Goal: Check status

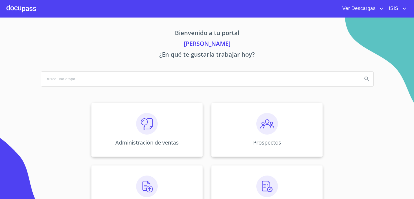
scroll to position [81, 0]
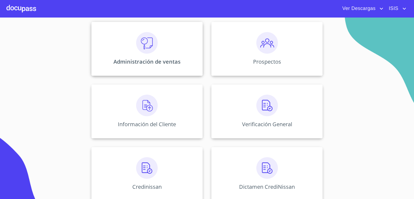
click at [103, 60] on div "Administración de ventas" at bounding box center [146, 49] width 111 height 54
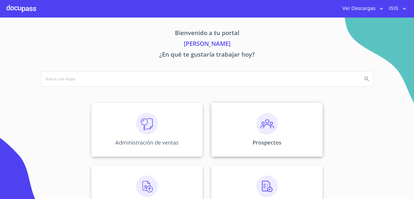
click at [278, 118] on div "Prospectos" at bounding box center [266, 130] width 111 height 54
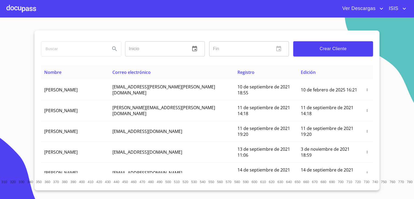
click at [326, 53] on button "Crear Cliente" at bounding box center [333, 48] width 80 height 15
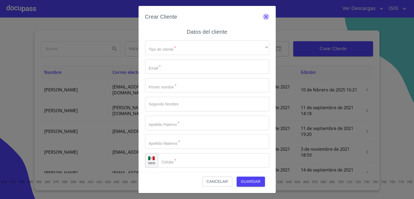
click at [267, 18] on icon "button" at bounding box center [265, 16] width 6 height 6
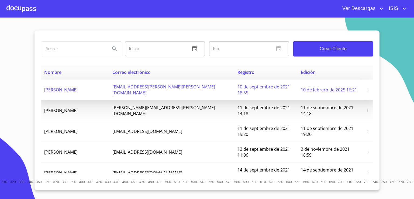
click at [365, 88] on icon "button" at bounding box center [367, 90] width 4 height 4
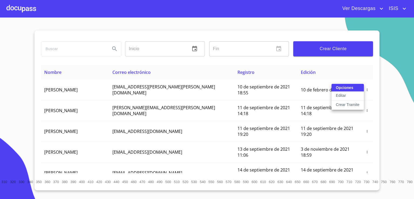
click at [413, 79] on div at bounding box center [207, 99] width 414 height 199
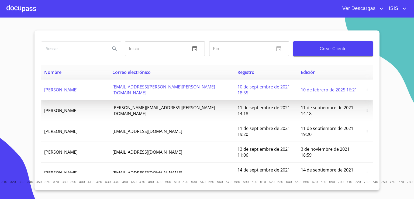
click at [365, 88] on icon "button" at bounding box center [367, 90] width 4 height 4
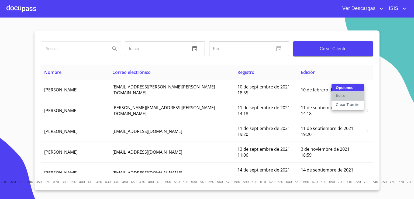
click at [355, 93] on button "Editar" at bounding box center [347, 96] width 32 height 9
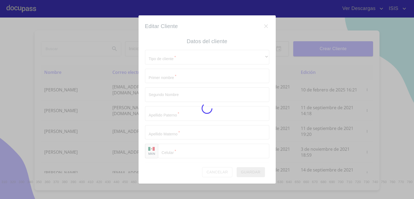
type input "DIEGO"
type input "[PERSON_NAME]"
type input "[PHONE_NUMBER]"
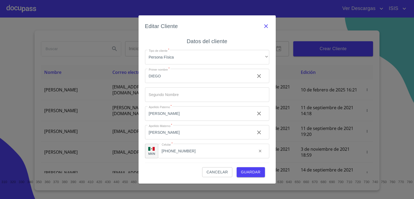
click at [264, 26] on icon "button" at bounding box center [265, 26] width 6 height 6
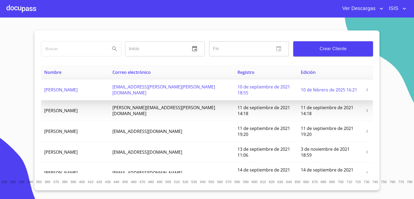
click at [365, 88] on icon "button" at bounding box center [367, 90] width 4 height 4
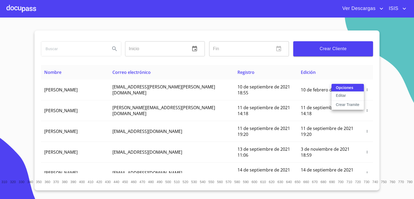
click at [358, 103] on p "Crear Tramite" at bounding box center [347, 104] width 24 height 5
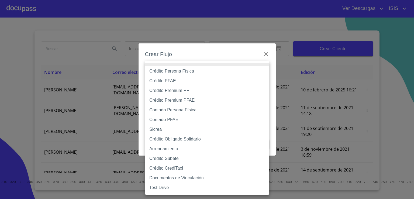
click at [204, 76] on body "Ver Descargas ISIS Inicio ​ Fin ​ Crear Cliente Nombre Correo electrónico Regis…" at bounding box center [207, 99] width 414 height 199
click at [268, 54] on div at bounding box center [207, 99] width 414 height 199
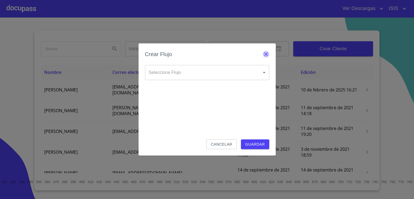
click at [266, 54] on icon "button" at bounding box center [266, 54] width 4 height 4
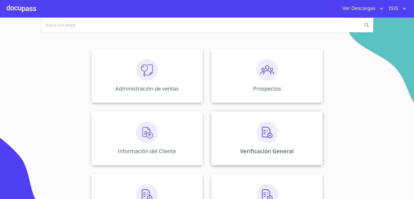
scroll to position [108, 0]
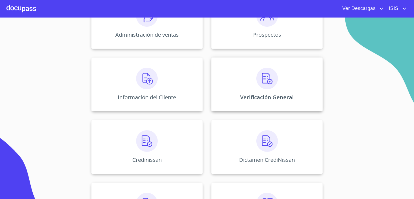
click at [255, 153] on div "Dictamen CrediNissan" at bounding box center [266, 147] width 111 height 54
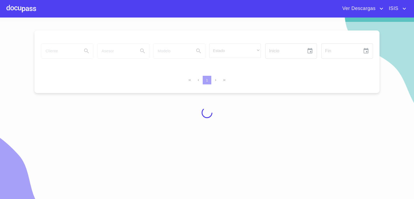
click at [28, 11] on div at bounding box center [21, 8] width 30 height 17
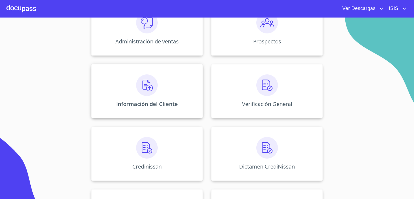
scroll to position [135, 0]
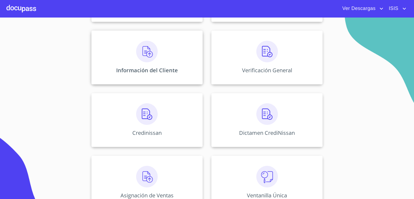
click at [159, 68] on p "Información del Cliente" at bounding box center [147, 69] width 62 height 7
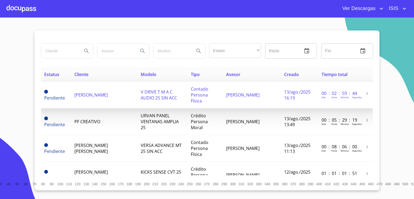
click at [245, 96] on td "[PERSON_NAME]" at bounding box center [252, 95] width 58 height 27
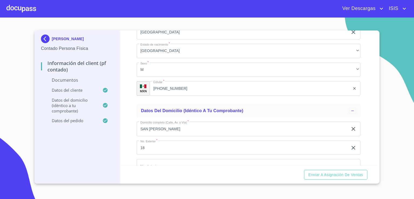
scroll to position [1062, 0]
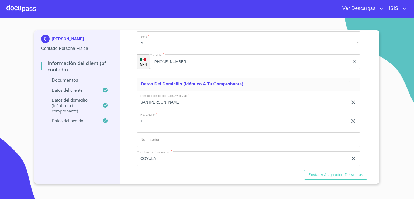
click at [381, 136] on section "[PERSON_NAME] Contado Persona Física Información del Client (PF contado) Docume…" at bounding box center [207, 107] width 414 height 181
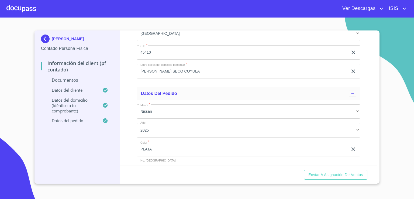
scroll to position [1168, 0]
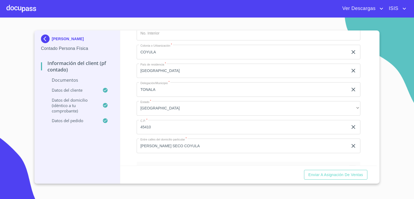
click at [19, 6] on div at bounding box center [21, 8] width 30 height 17
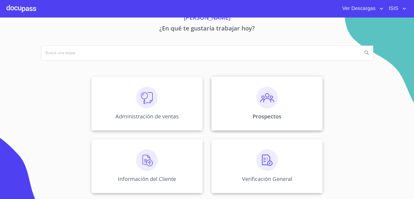
scroll to position [81, 0]
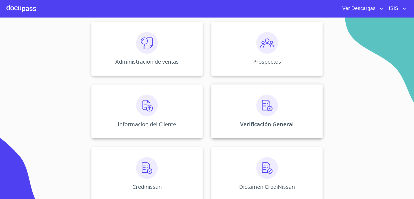
click at [279, 125] on p "Verificación General" at bounding box center [267, 123] width 54 height 7
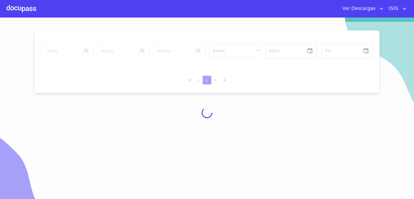
click at [26, 11] on div at bounding box center [21, 8] width 30 height 17
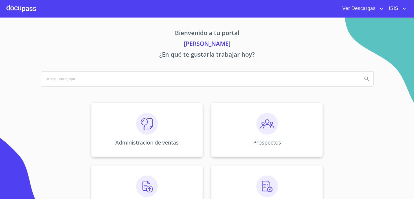
scroll to position [108, 0]
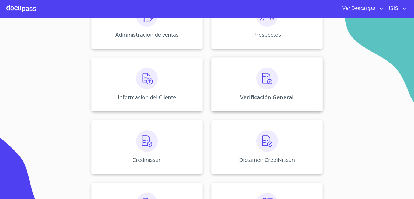
click at [251, 85] on div "Verificación General" at bounding box center [266, 84] width 111 height 54
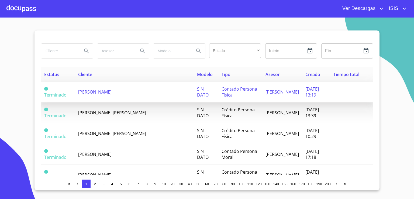
click at [162, 91] on td "[PERSON_NAME]" at bounding box center [134, 92] width 119 height 21
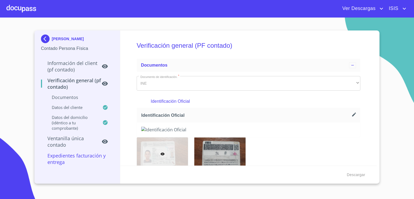
click at [85, 62] on p "Información del Client (PF contado)" at bounding box center [71, 66] width 61 height 13
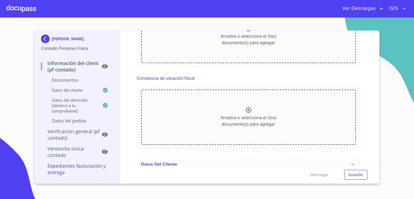
scroll to position [384, 0]
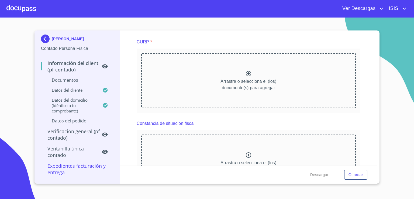
click at [64, 134] on p "Verificación general (PF contado)" at bounding box center [71, 134] width 61 height 13
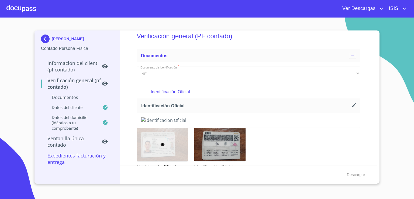
scroll to position [0, 0]
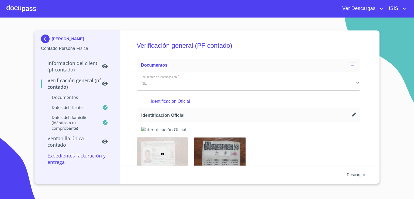
click at [351, 174] on span "Descargar" at bounding box center [355, 174] width 18 height 7
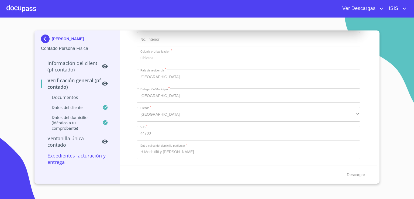
scroll to position [859, 0]
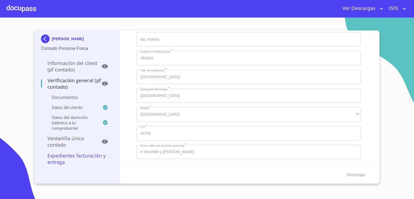
click at [11, 6] on div at bounding box center [21, 8] width 30 height 17
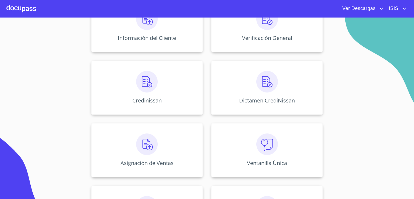
scroll to position [157, 0]
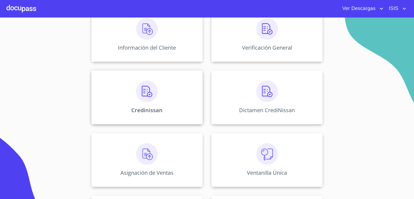
click at [115, 90] on div "Credinissan" at bounding box center [146, 97] width 111 height 54
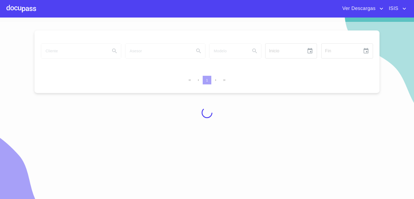
click at [19, 2] on div at bounding box center [21, 8] width 30 height 17
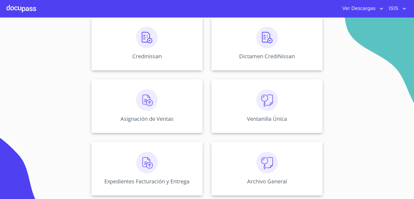
scroll to position [184, 0]
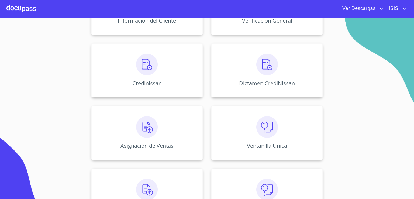
click at [167, 100] on div "Administración de ventas Prospectos Información del Cliente Verificación Genera…" at bounding box center [207, 70] width 334 height 312
click at [166, 77] on div "Credinissan" at bounding box center [146, 70] width 111 height 54
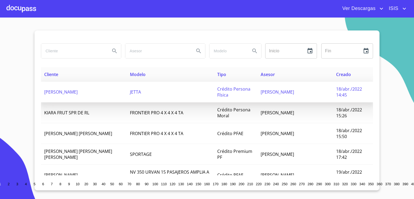
click at [107, 96] on td "[PERSON_NAME]" at bounding box center [84, 92] width 86 height 21
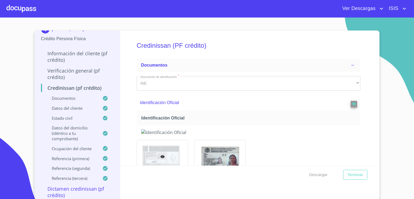
scroll to position [14, 0]
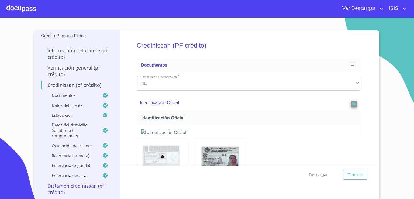
click at [59, 191] on p "Dictamen Credinissan (PF crédito)" at bounding box center [77, 188] width 72 height 13
click at [66, 181] on div "Referencia (tercera)" at bounding box center [77, 177] width 72 height 10
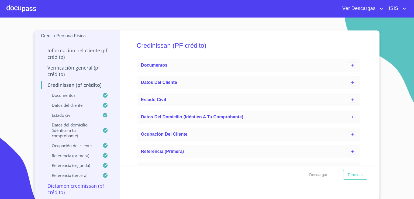
click at [62, 190] on p "Dictamen Credinissan (PF crédito)" at bounding box center [77, 188] width 72 height 13
click at [60, 190] on p "Dictamen Credinissan (PF crédito)" at bounding box center [77, 188] width 72 height 13
click at [72, 183] on p "Dictamen Credinissan (PF crédito)" at bounding box center [77, 188] width 72 height 13
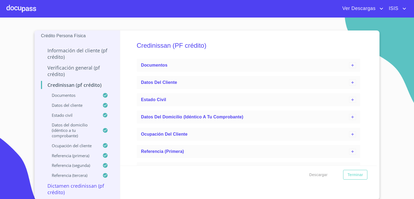
click at [21, 8] on div at bounding box center [21, 8] width 30 height 17
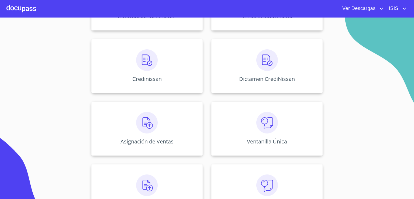
scroll to position [211, 0]
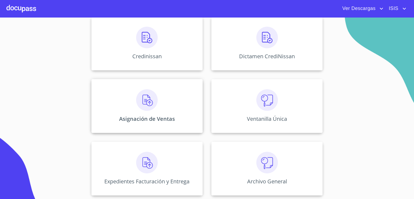
click at [136, 117] on p "Asignación de Ventas" at bounding box center [147, 118] width 56 height 7
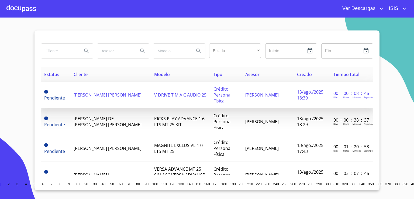
click at [77, 92] on span "[PERSON_NAME] [PERSON_NAME]" at bounding box center [107, 95] width 68 height 6
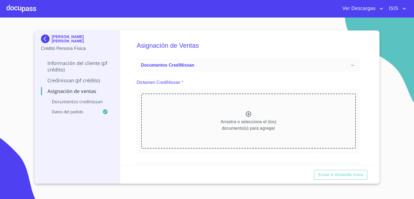
click at [27, 10] on div at bounding box center [21, 8] width 30 height 17
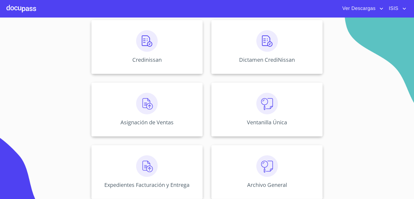
scroll to position [211, 0]
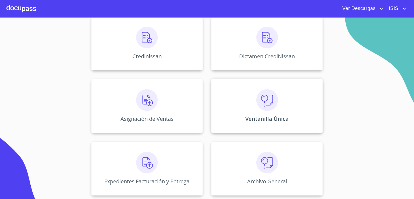
click at [260, 118] on p "Ventanilla Única" at bounding box center [266, 118] width 43 height 7
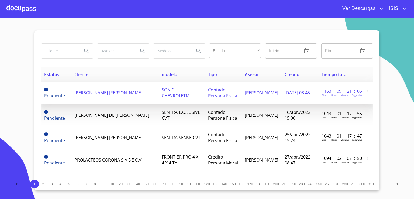
click at [105, 93] on td "[PERSON_NAME] [PERSON_NAME]" at bounding box center [114, 93] width 87 height 22
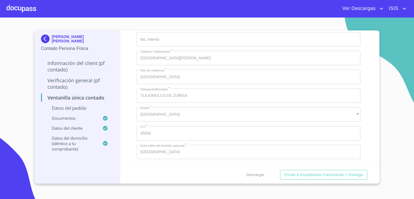
scroll to position [1270, 0]
click at [12, 5] on div at bounding box center [21, 8] width 30 height 17
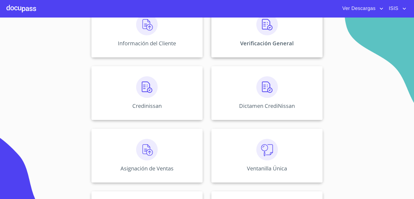
scroll to position [211, 0]
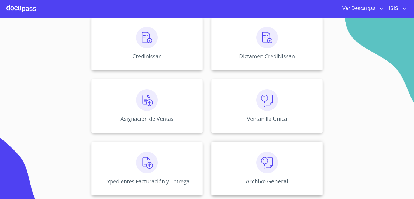
click at [258, 161] on img at bounding box center [267, 163] width 22 height 22
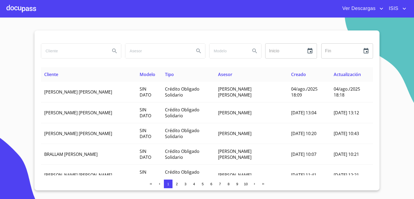
click at [28, 7] on div at bounding box center [21, 8] width 30 height 17
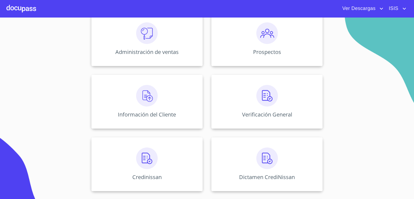
scroll to position [108, 0]
